Goal: Information Seeking & Learning: Learn about a topic

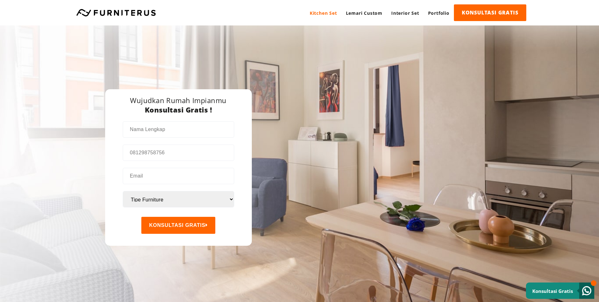
click at [328, 15] on link "Kitchen Set" at bounding box center [323, 12] width 36 height 17
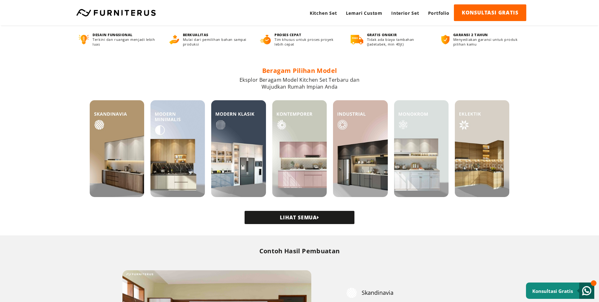
scroll to position [126, 0]
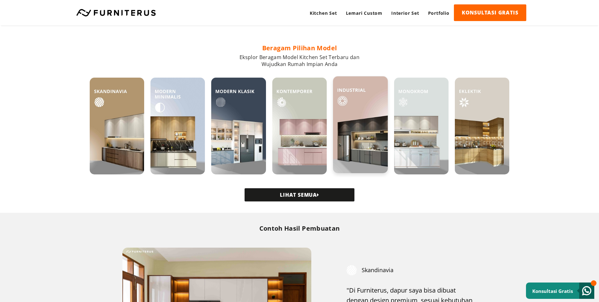
click at [366, 150] on img at bounding box center [360, 124] width 54 height 97
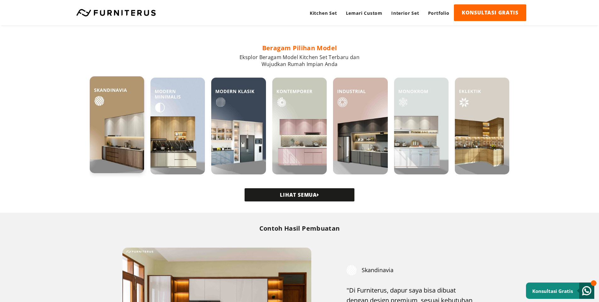
click at [114, 131] on img at bounding box center [117, 124] width 54 height 97
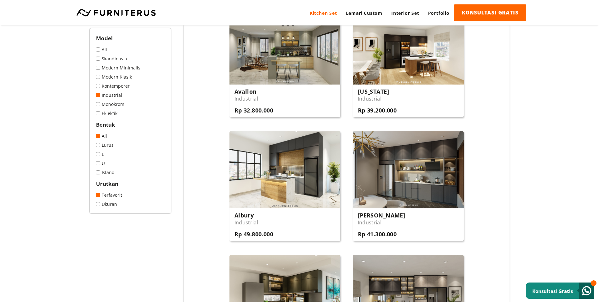
scroll to position [220, 0]
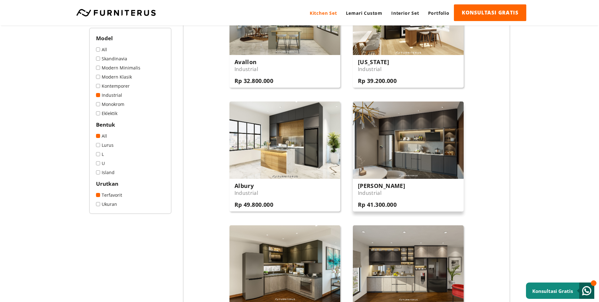
click at [427, 154] on img at bounding box center [408, 140] width 111 height 77
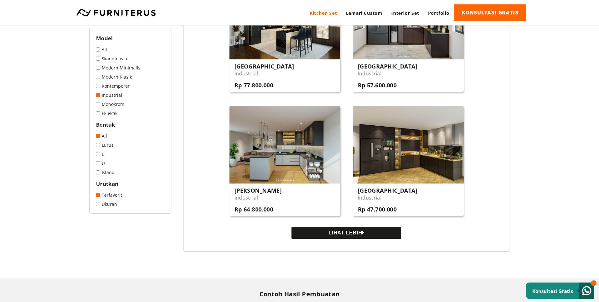
scroll to position [629, 0]
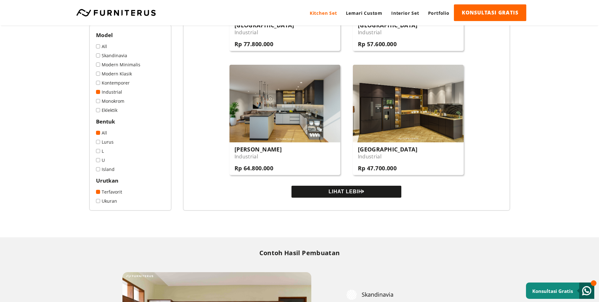
click at [348, 192] on button "LIHAT LEBIH" at bounding box center [346, 192] width 110 height 12
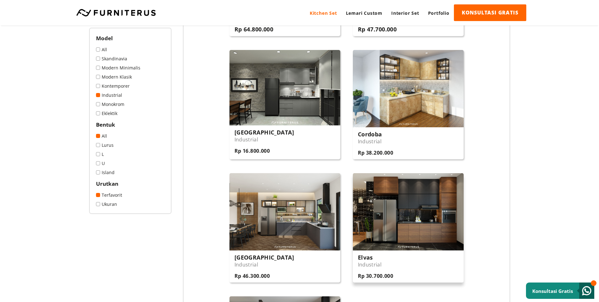
scroll to position [818, 0]
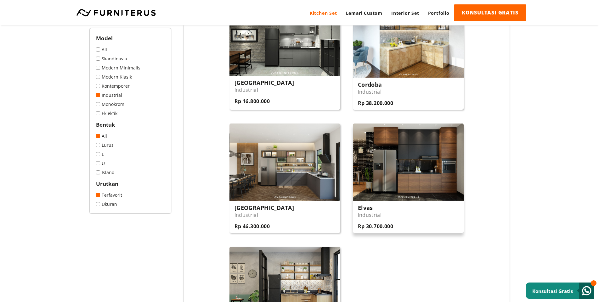
click at [412, 182] on img at bounding box center [408, 162] width 111 height 77
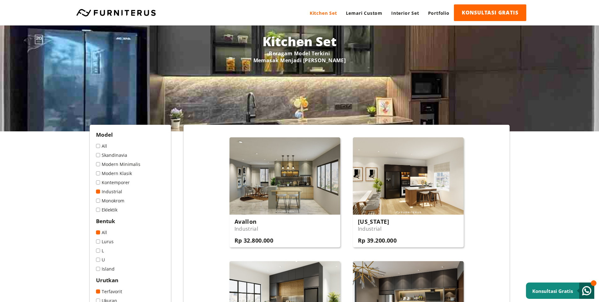
scroll to position [126, 0]
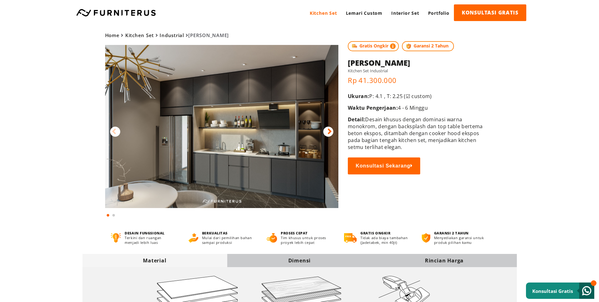
click at [327, 131] on icon at bounding box center [329, 131] width 4 height 9
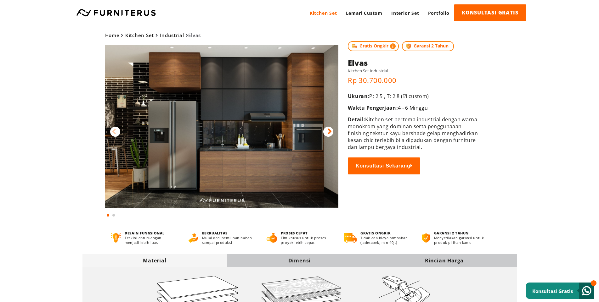
click at [330, 131] on icon at bounding box center [329, 131] width 4 height 9
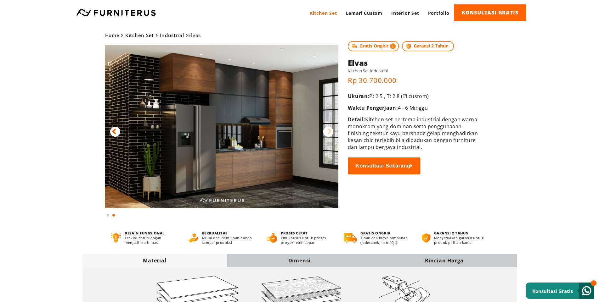
click at [116, 131] on icon at bounding box center [114, 131] width 4 height 9
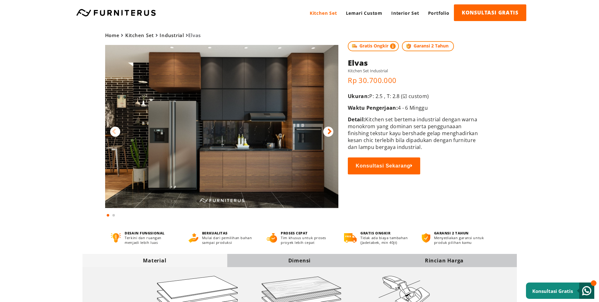
drag, startPoint x: 272, startPoint y: 112, endPoint x: 532, endPoint y: 137, distance: 261.3
click at [532, 137] on body "Kitchen Set Lemari Custom Interior Set Portfolio KONSULTASI GRATIS Kitchen Set …" at bounding box center [299, 151] width 599 height 302
click at [572, 132] on body "Kitchen Set Lemari Custom Interior Set Portfolio KONSULTASI GRATIS Kitchen Set …" at bounding box center [299, 151] width 599 height 302
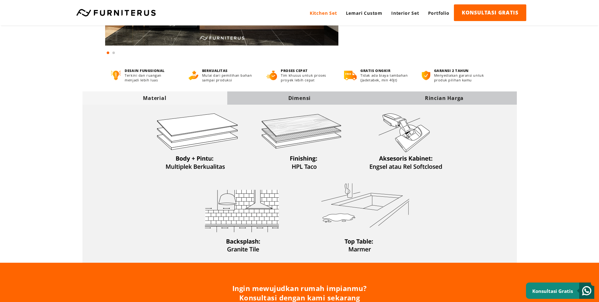
scroll to position [189, 0]
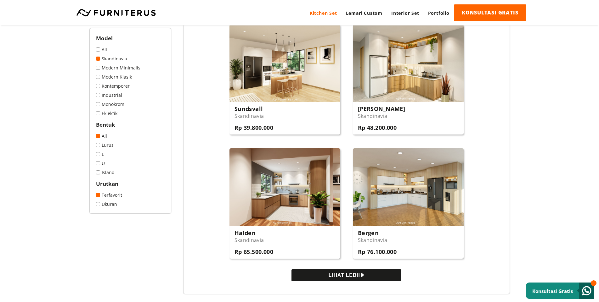
scroll to position [661, 0]
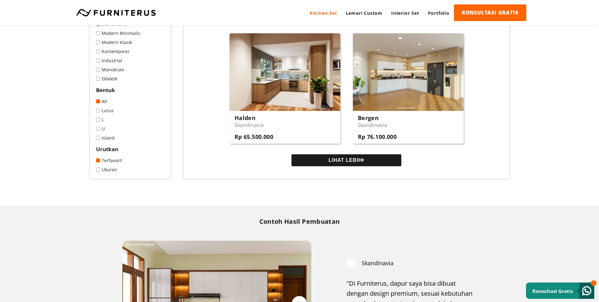
click at [361, 163] on button "LIHAT LEBIH" at bounding box center [346, 160] width 110 height 12
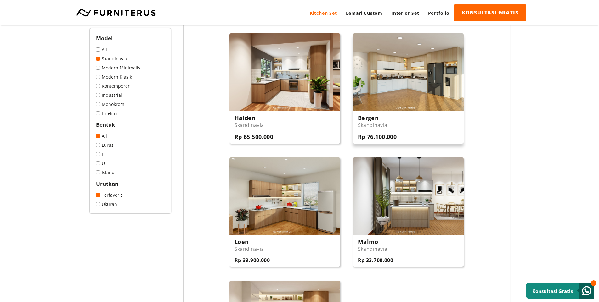
click at [432, 98] on img at bounding box center [408, 71] width 111 height 77
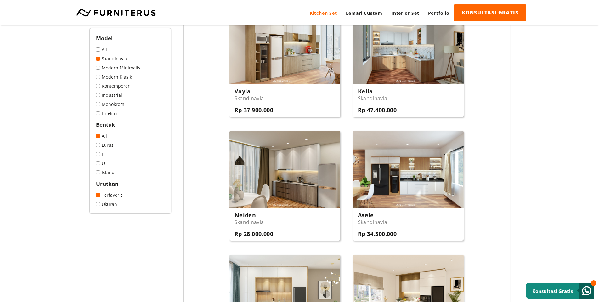
scroll to position [189, 0]
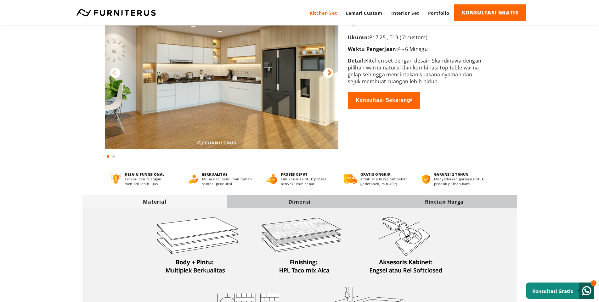
scroll to position [157, 0]
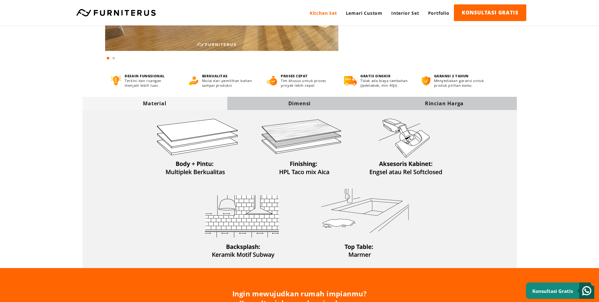
click at [438, 103] on div "Rincian Harga" at bounding box center [444, 103] width 145 height 7
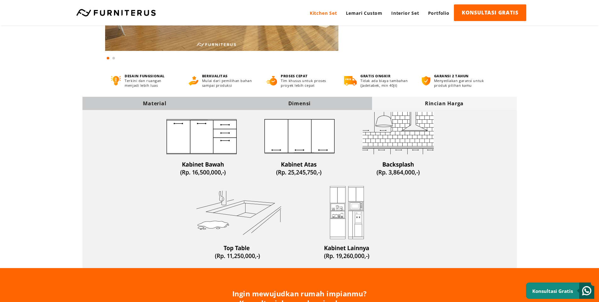
scroll to position [0, 0]
